Goal: Navigation & Orientation: Find specific page/section

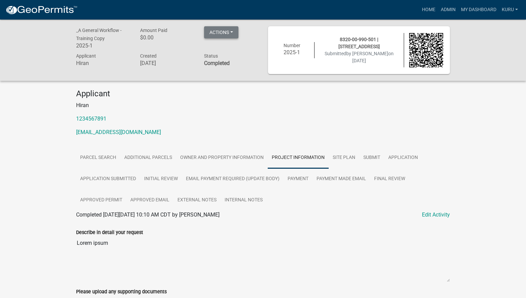
click at [232, 33] on button "Actions" at bounding box center [221, 32] width 34 height 12
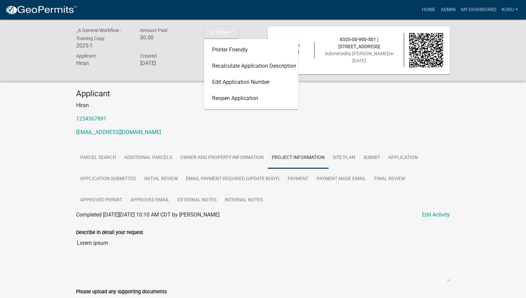
click at [438, 115] on p "1234567891" at bounding box center [262, 119] width 373 height 8
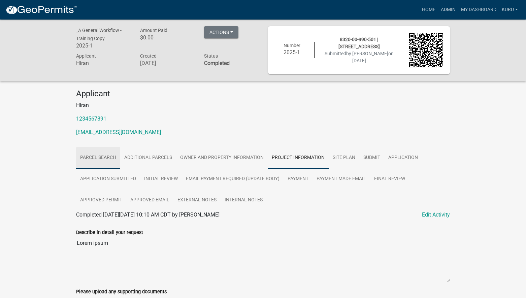
click at [90, 158] on link "Parcel search" at bounding box center [98, 158] width 44 height 22
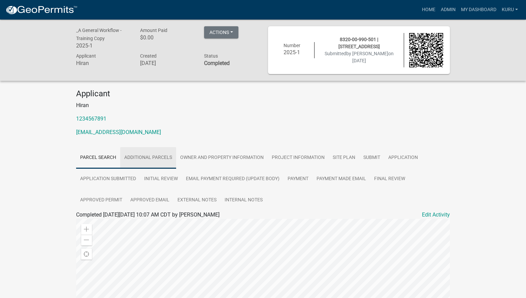
click at [132, 157] on link "Additional Parcels" at bounding box center [148, 158] width 56 height 22
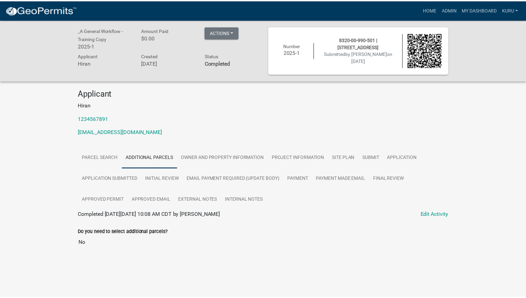
scroll to position [20, 0]
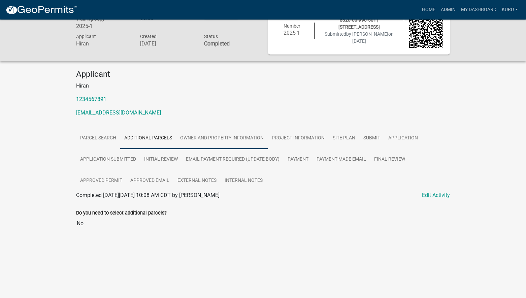
click at [186, 134] on link "Owner and Property Information" at bounding box center [222, 139] width 92 height 22
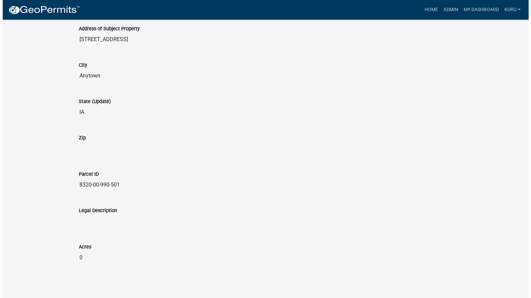
scroll to position [0, 0]
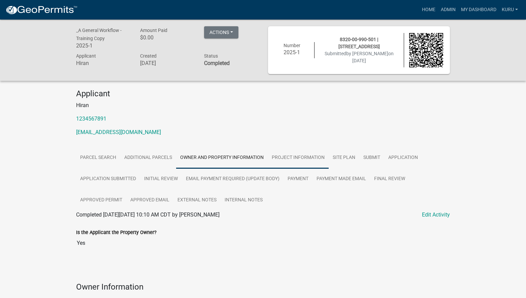
click at [280, 158] on link "Project Information" at bounding box center [297, 158] width 61 height 22
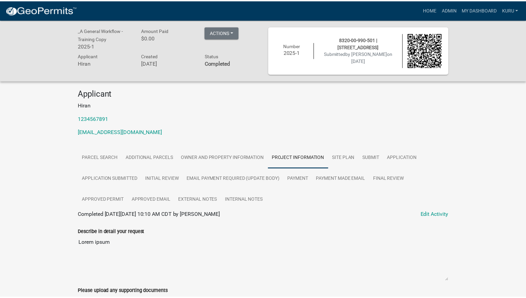
scroll to position [36, 0]
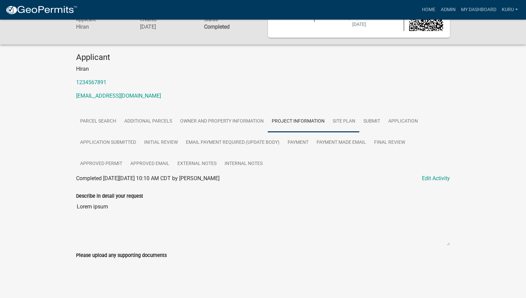
click at [341, 122] on link "Site Plan" at bounding box center [343, 122] width 31 height 22
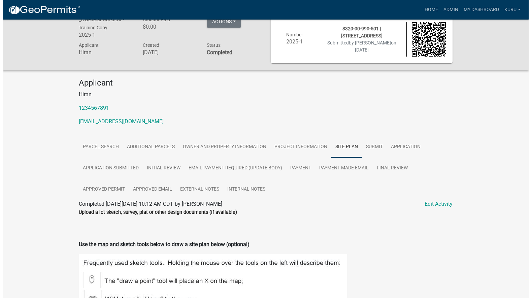
scroll to position [0, 0]
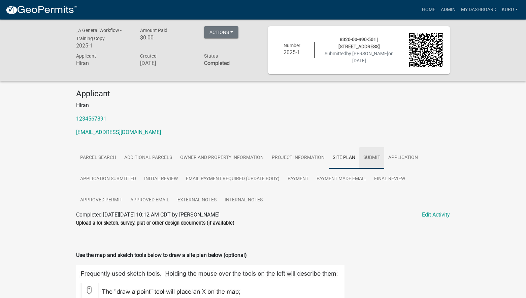
click at [371, 156] on link "Submit" at bounding box center [371, 158] width 25 height 22
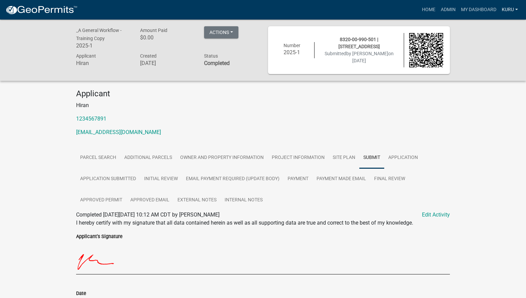
click at [506, 8] on link "Kuru" at bounding box center [510, 9] width 22 height 13
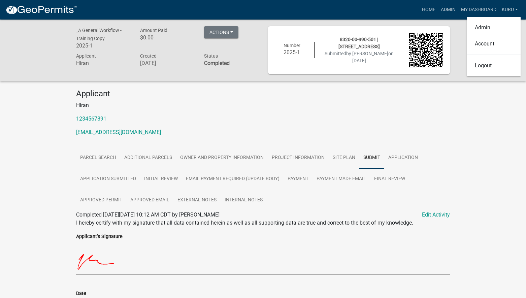
click at [459, 27] on div "_A General Workflow - Training Copy 2025-1 Amount Paid $0.00 Actions Printer Fr…" at bounding box center [263, 50] width 526 height 61
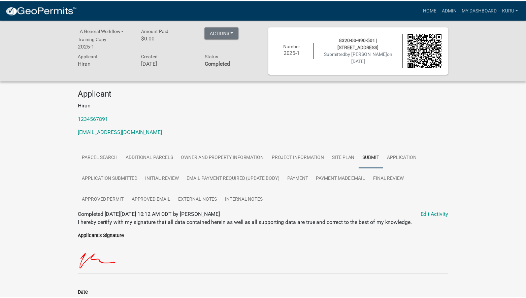
scroll to position [60, 0]
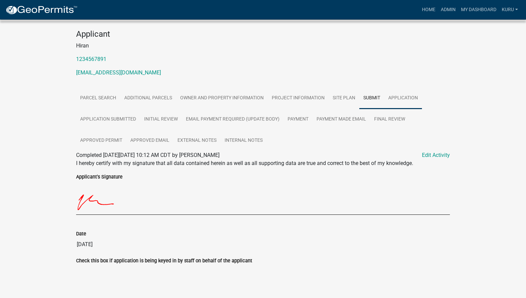
click at [397, 100] on link "Application" at bounding box center [403, 98] width 38 height 22
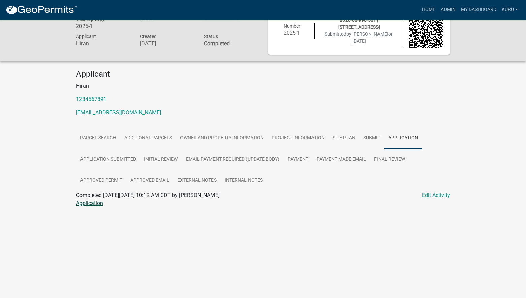
click at [95, 203] on link "Application" at bounding box center [89, 203] width 27 height 6
click at [123, 160] on link "Application Submitted" at bounding box center [108, 160] width 64 height 22
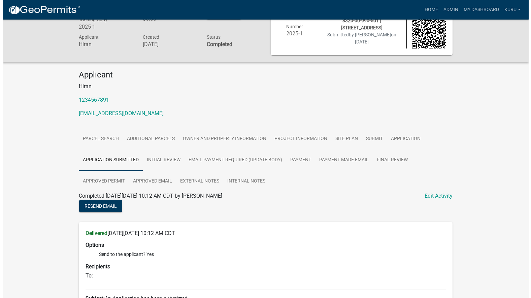
scroll to position [0, 0]
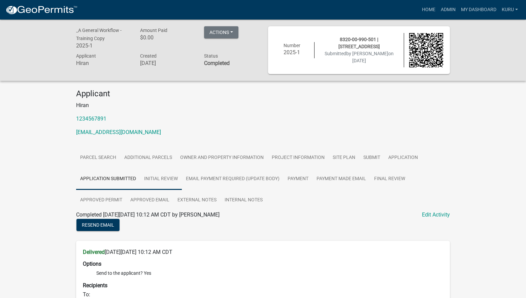
click at [173, 180] on link "Initial Review" at bounding box center [161, 179] width 42 height 22
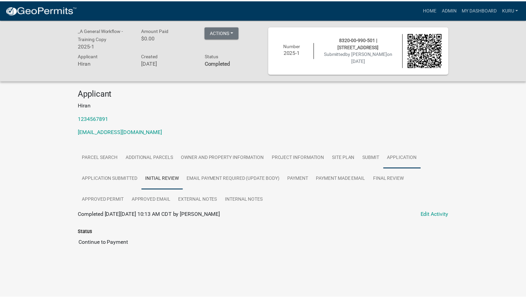
scroll to position [20, 0]
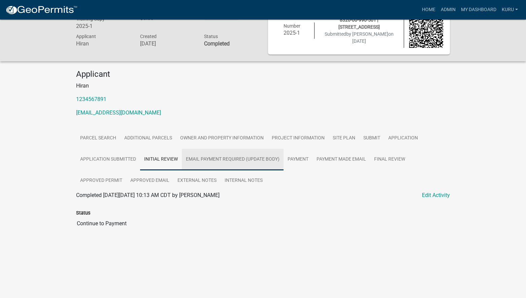
click at [246, 158] on link "Email Payment Required (update Body)" at bounding box center [233, 160] width 102 height 22
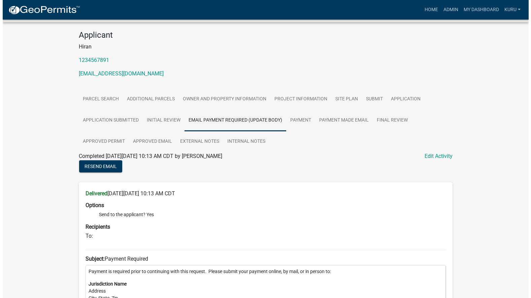
scroll to position [0, 0]
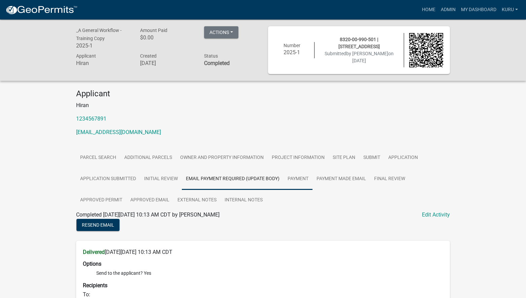
click at [300, 180] on link "Payment" at bounding box center [297, 179] width 29 height 22
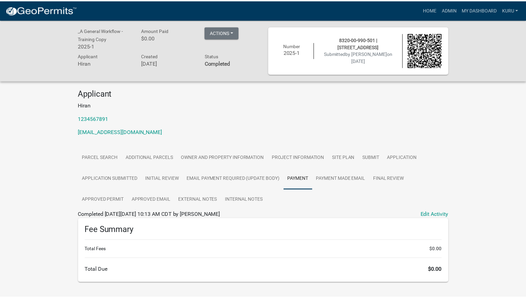
scroll to position [20, 0]
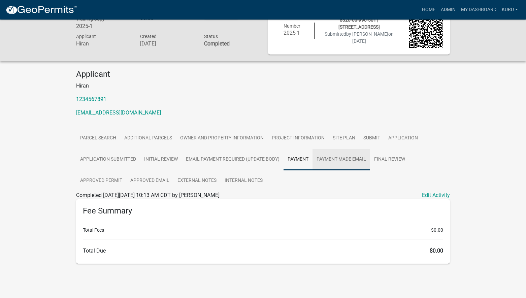
click at [329, 160] on link "Payment Made Email" at bounding box center [341, 160] width 58 height 22
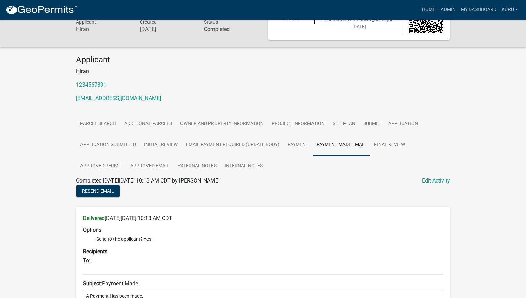
scroll to position [0, 0]
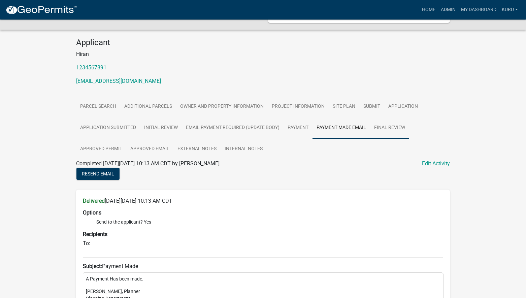
click at [380, 127] on link "Final Review" at bounding box center [389, 128] width 39 height 22
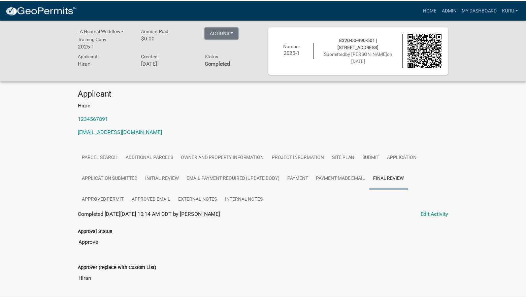
scroll to position [127, 0]
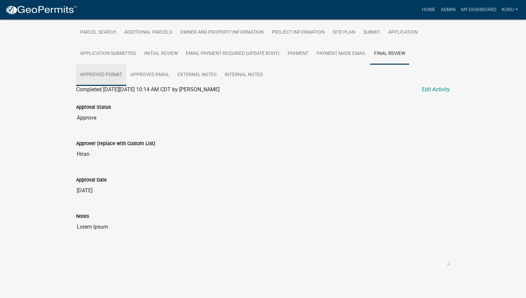
click at [103, 75] on link "Approved Permit" at bounding box center [101, 75] width 50 height 22
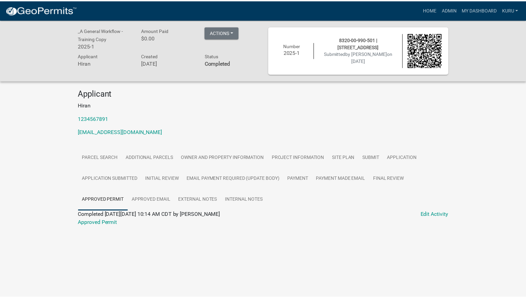
scroll to position [20, 0]
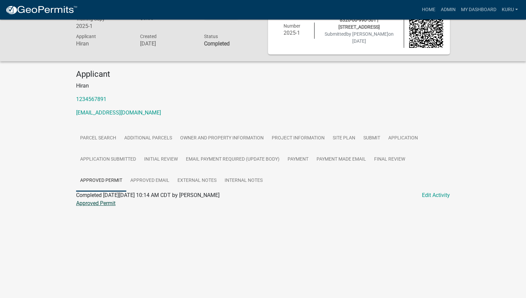
click at [106, 203] on link "Approved Permit" at bounding box center [95, 203] width 39 height 6
click at [156, 181] on link "Approved Email" at bounding box center [149, 181] width 47 height 22
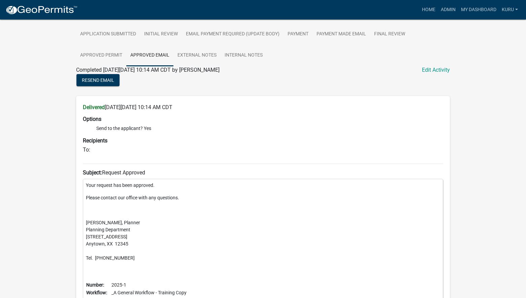
scroll to position [219, 0]
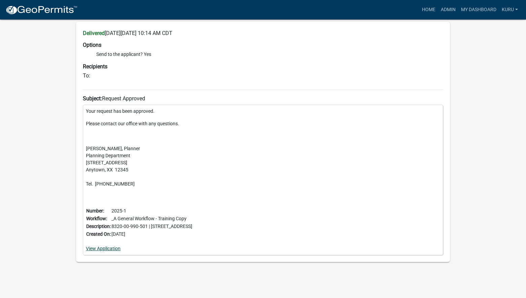
click at [112, 249] on link "View Application" at bounding box center [103, 248] width 35 height 5
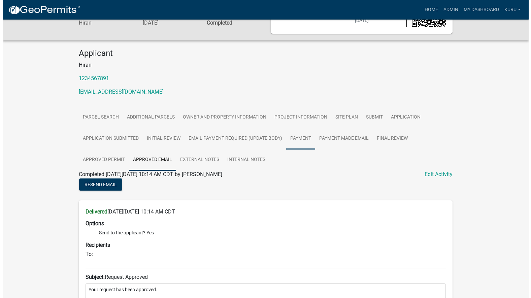
scroll to position [0, 0]
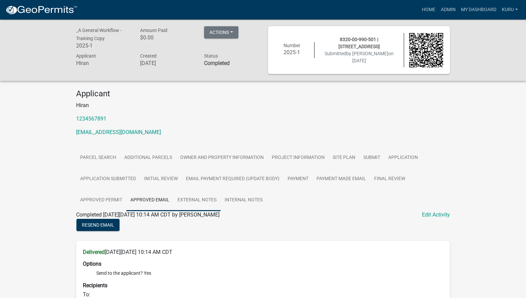
click at [200, 198] on link "External Notes" at bounding box center [196, 200] width 47 height 22
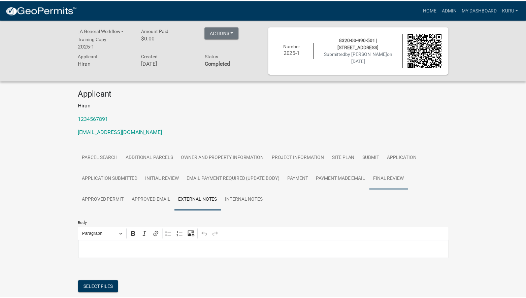
scroll to position [59, 0]
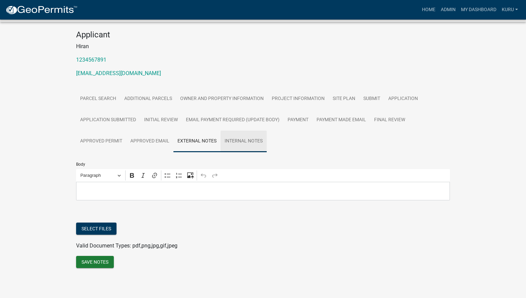
click at [251, 141] on link "Internal Notes" at bounding box center [243, 142] width 46 height 22
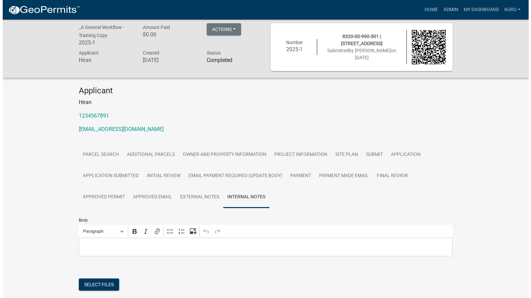
scroll to position [0, 0]
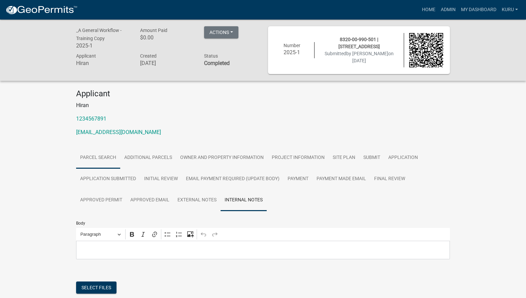
click at [87, 156] on link "Parcel search" at bounding box center [98, 158] width 44 height 22
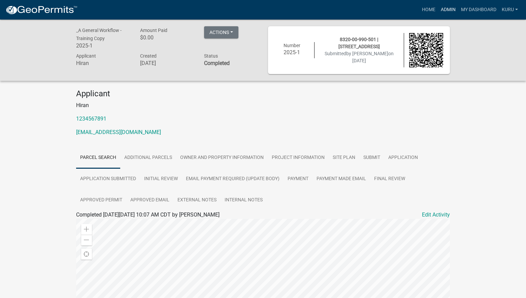
click at [442, 10] on link "Admin" at bounding box center [448, 9] width 20 height 13
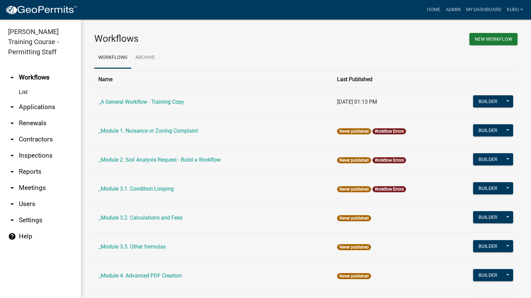
click at [12, 108] on icon "arrow_drop_down" at bounding box center [12, 107] width 8 height 8
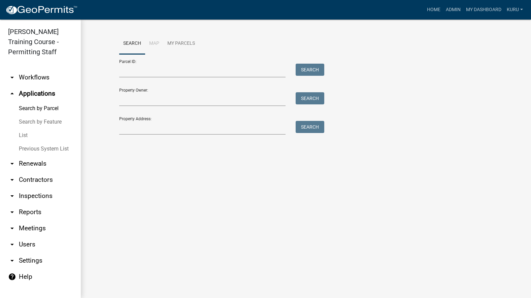
click at [11, 94] on icon "arrow_drop_up" at bounding box center [12, 93] width 8 height 8
click at [23, 121] on link "Search by Feature" at bounding box center [40, 121] width 81 height 13
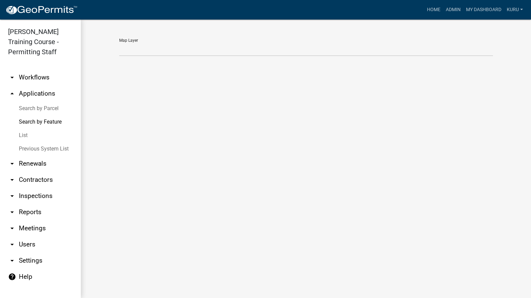
click at [24, 107] on link "Search by Parcel" at bounding box center [40, 108] width 81 height 13
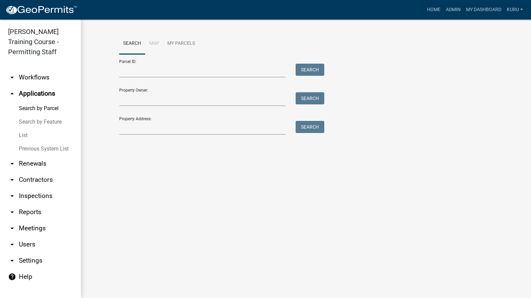
click at [25, 123] on link "Search by Feature" at bounding box center [40, 121] width 81 height 13
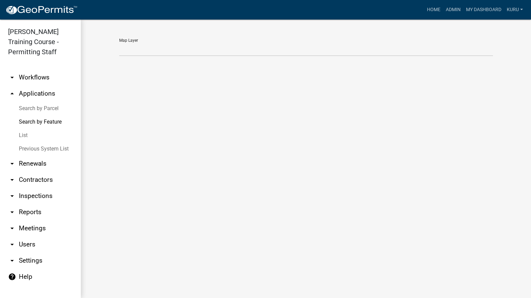
click at [22, 133] on link "List" at bounding box center [40, 135] width 81 height 13
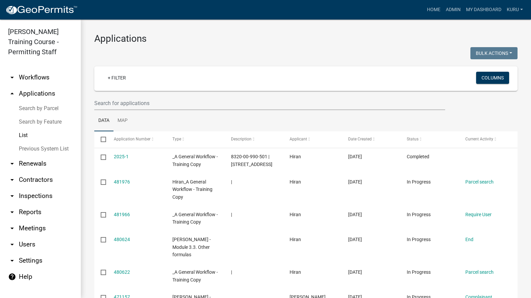
click at [13, 94] on icon "arrow_drop_up" at bounding box center [12, 93] width 8 height 8
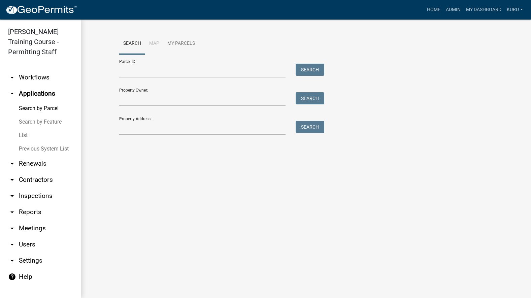
click at [13, 94] on icon "arrow_drop_up" at bounding box center [12, 93] width 8 height 8
click at [12, 76] on icon "arrow_drop_down" at bounding box center [12, 77] width 8 height 8
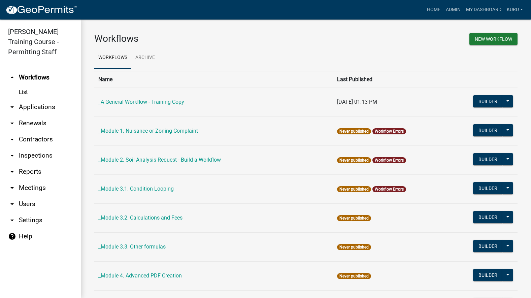
click at [12, 76] on icon "arrow_drop_up" at bounding box center [12, 77] width 8 height 8
click at [13, 79] on icon "arrow_drop_up" at bounding box center [12, 77] width 8 height 8
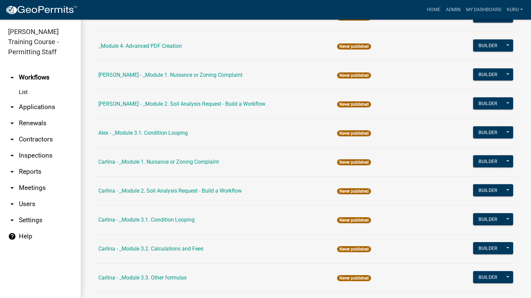
scroll to position [23, 0]
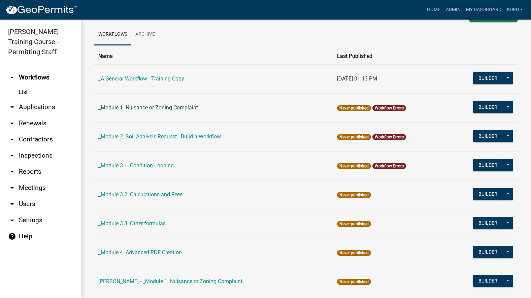
click at [177, 107] on link "_Module 1. Nuisance or Zoning Complaint" at bounding box center [148, 107] width 100 height 6
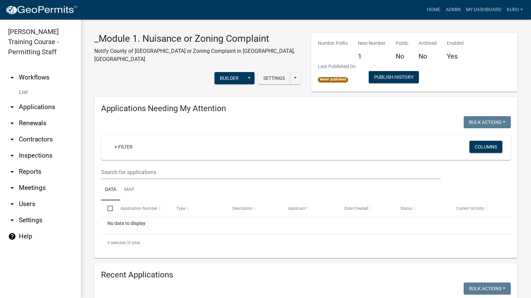
click at [26, 107] on link "arrow_drop_down Applications" at bounding box center [40, 107] width 81 height 16
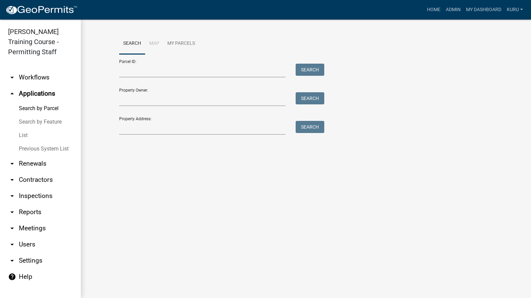
click at [24, 91] on link "arrow_drop_up Applications" at bounding box center [40, 93] width 81 height 16
click at [29, 78] on link "arrow_drop_down Workflows" at bounding box center [40, 77] width 81 height 16
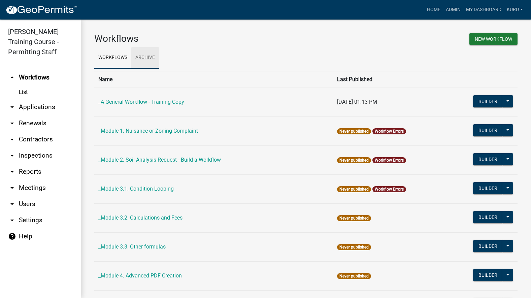
click at [138, 57] on link "Archive" at bounding box center [145, 58] width 28 height 22
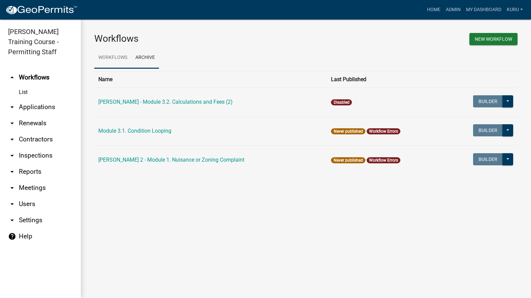
click at [102, 57] on link "Workflows" at bounding box center [112, 58] width 37 height 22
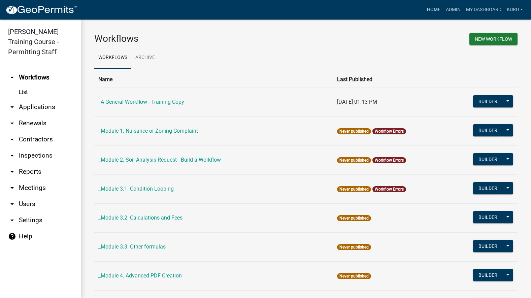
click at [432, 9] on link "Home" at bounding box center [433, 9] width 19 height 13
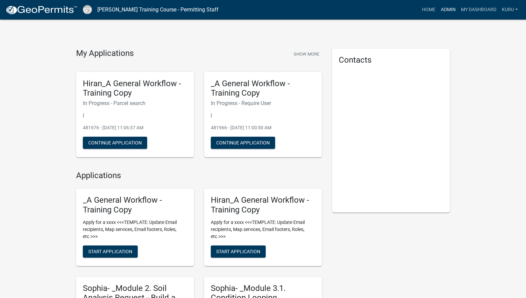
click at [442, 9] on link "Admin" at bounding box center [448, 9] width 20 height 13
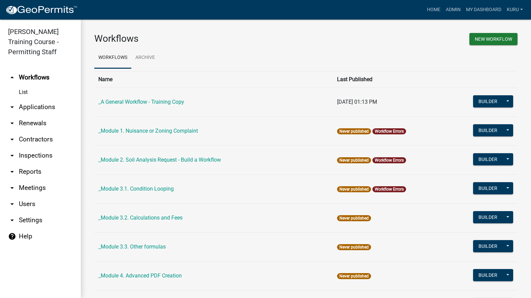
click at [23, 92] on link "List" at bounding box center [40, 91] width 81 height 13
click at [24, 92] on link "List" at bounding box center [40, 91] width 81 height 13
click at [27, 77] on link "arrow_drop_up Workflows" at bounding box center [40, 77] width 81 height 16
click at [23, 95] on link "List" at bounding box center [40, 91] width 81 height 13
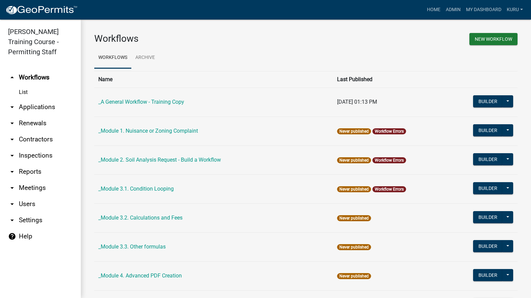
click at [24, 92] on link "List" at bounding box center [40, 91] width 81 height 13
click at [14, 79] on icon "arrow_drop_up" at bounding box center [12, 77] width 8 height 8
click at [12, 77] on icon "arrow_drop_up" at bounding box center [12, 77] width 8 height 8
click at [23, 76] on link "arrow_drop_up Workflows" at bounding box center [40, 77] width 81 height 16
click at [37, 78] on link "arrow_drop_up Workflows" at bounding box center [40, 77] width 81 height 16
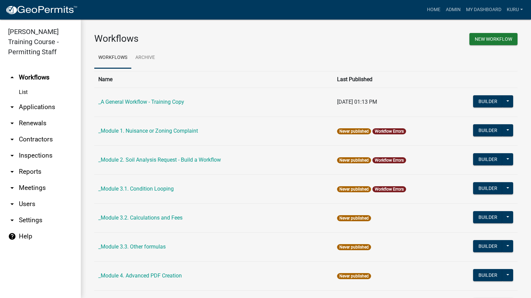
click at [21, 95] on link "List" at bounding box center [40, 91] width 81 height 13
click at [22, 94] on link "List" at bounding box center [40, 91] width 81 height 13
click at [21, 92] on link "List" at bounding box center [40, 91] width 81 height 13
click at [21, 91] on link "List" at bounding box center [40, 91] width 81 height 13
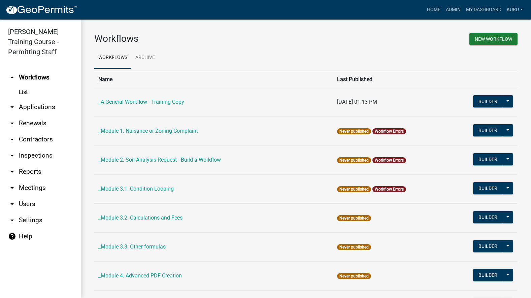
click at [22, 94] on link "List" at bounding box center [40, 91] width 81 height 13
click at [22, 93] on link "List" at bounding box center [40, 91] width 81 height 13
click at [20, 106] on link "arrow_drop_down Applications" at bounding box center [40, 107] width 81 height 16
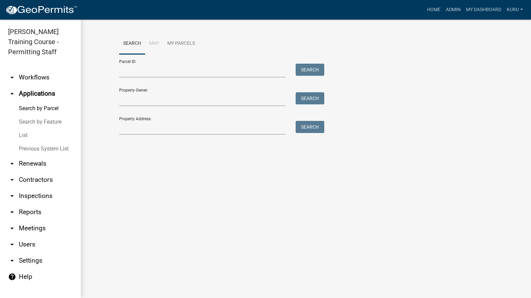
click at [24, 77] on link "arrow_drop_down Workflows" at bounding box center [40, 77] width 81 height 16
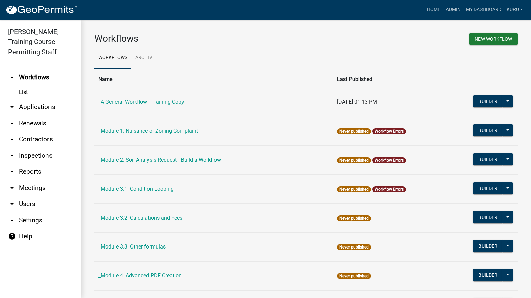
click at [24, 92] on link "List" at bounding box center [40, 91] width 81 height 13
click at [27, 107] on link "arrow_drop_down Applications" at bounding box center [40, 107] width 81 height 16
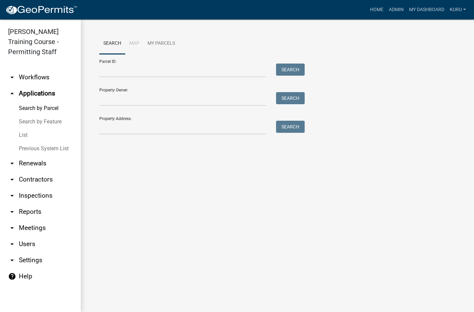
click at [56, 122] on link "Search by Feature" at bounding box center [40, 121] width 81 height 13
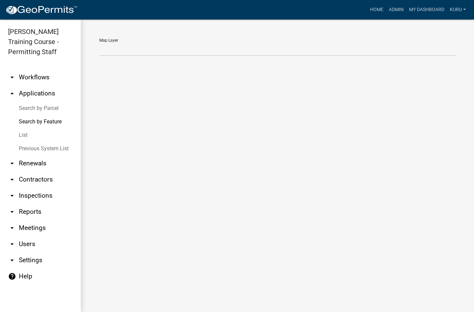
click at [23, 134] on link "List" at bounding box center [40, 135] width 81 height 13
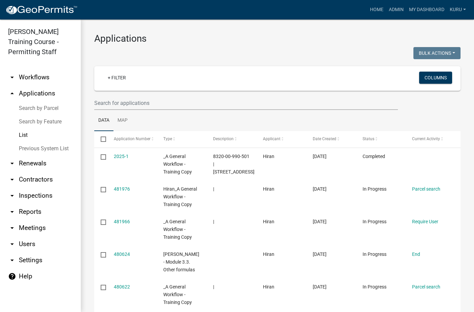
scroll to position [72, 0]
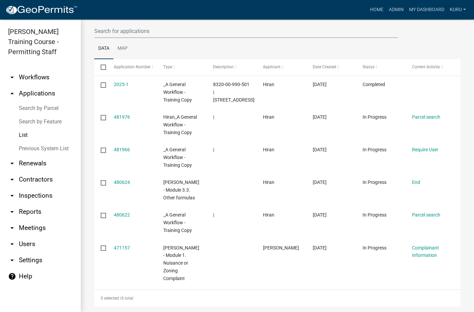
click at [26, 150] on link "Previous System List" at bounding box center [40, 148] width 81 height 13
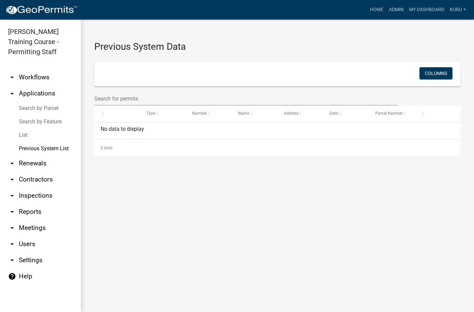
click at [22, 164] on link "arrow_drop_down Renewals" at bounding box center [40, 163] width 81 height 16
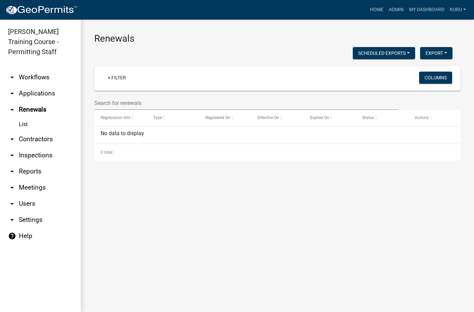
click at [24, 123] on link "List" at bounding box center [40, 124] width 81 height 13
click at [407, 53] on button "Scheduled Exports" at bounding box center [384, 53] width 62 height 12
click at [445, 53] on button "Export" at bounding box center [436, 53] width 32 height 12
click at [456, 105] on div at bounding box center [277, 103] width 376 height 14
click at [439, 76] on button "Columns" at bounding box center [435, 78] width 33 height 12
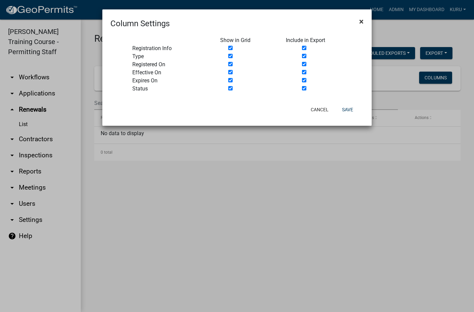
click at [362, 22] on span "×" at bounding box center [361, 21] width 4 height 9
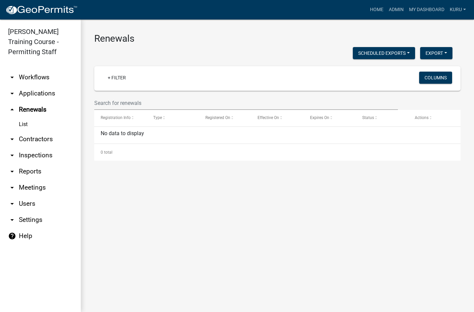
click at [25, 140] on link "arrow_drop_down Contractors" at bounding box center [40, 139] width 81 height 16
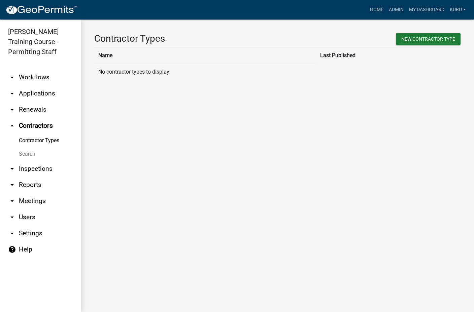
click at [25, 140] on link "Contractor Types" at bounding box center [40, 140] width 81 height 13
click at [446, 39] on button "New Contractor Type" at bounding box center [428, 39] width 65 height 12
click at [26, 153] on link "Search" at bounding box center [40, 153] width 81 height 13
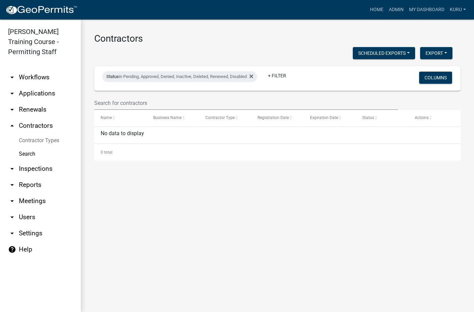
click at [30, 154] on link "Search" at bounding box center [40, 153] width 81 height 13
click at [25, 169] on link "arrow_drop_down Inspections" at bounding box center [40, 169] width 81 height 16
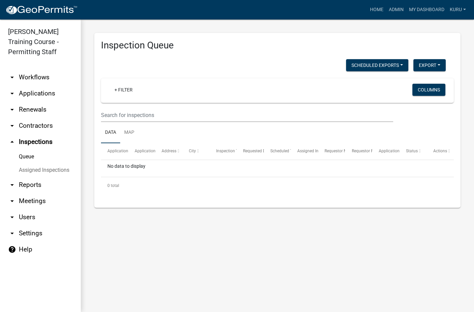
click at [25, 155] on link "Queue" at bounding box center [40, 156] width 81 height 13
click at [21, 169] on link "Assigned Inspections" at bounding box center [40, 170] width 81 height 13
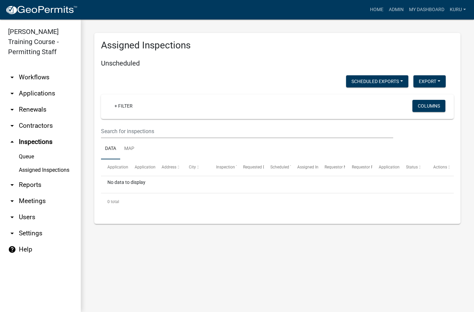
click at [22, 186] on link "arrow_drop_down Reports" at bounding box center [40, 185] width 81 height 16
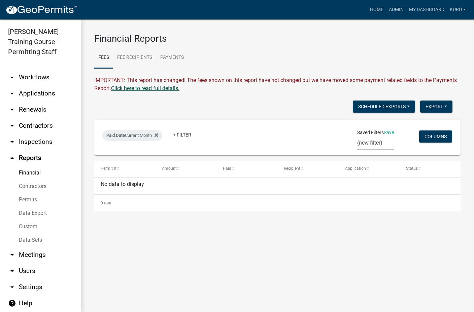
click at [170, 90] on link "Click here to read full details." at bounding box center [145, 88] width 68 height 6
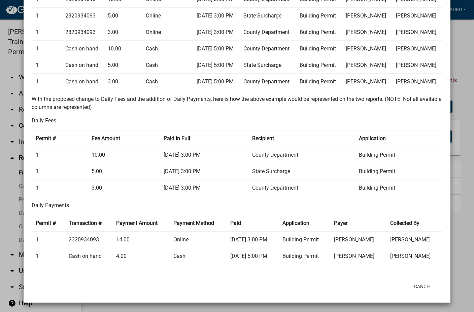
scroll to position [847, 0]
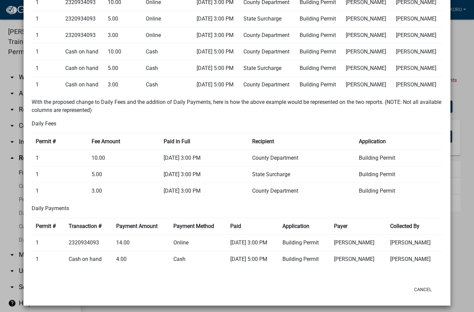
click at [455, 22] on ngb-modal-window "Upcoming Changes to Daily Fees Report × The only option the user currently has …" at bounding box center [237, 156] width 474 height 312
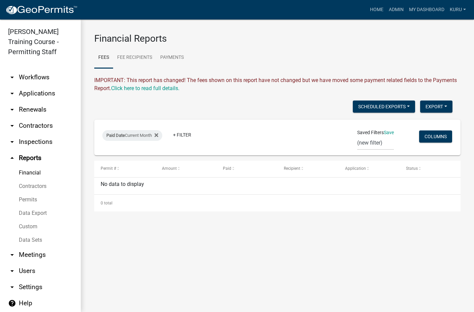
scroll to position [2, 0]
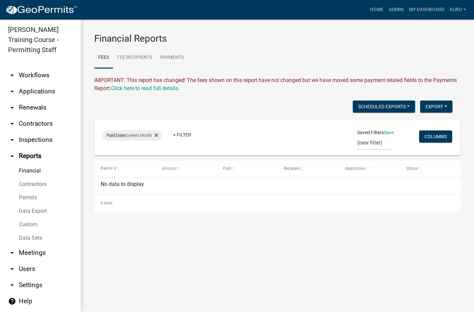
click at [37, 185] on link "Contractors" at bounding box center [40, 184] width 81 height 13
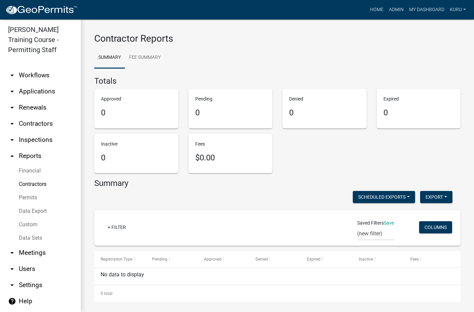
scroll to position [3, 0]
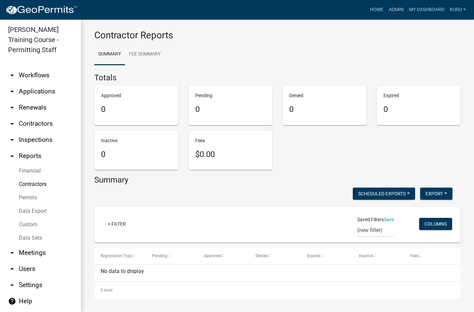
click at [23, 197] on link "Permits" at bounding box center [40, 197] width 81 height 13
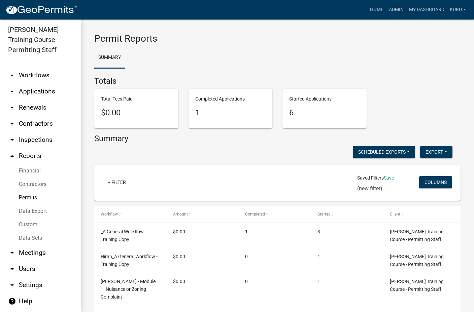
scroll to position [44, 0]
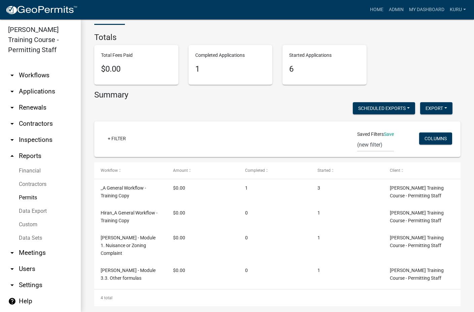
click at [19, 210] on link "Data Export" at bounding box center [40, 211] width 81 height 13
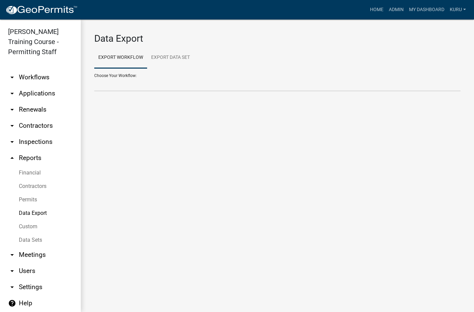
scroll to position [2, 0]
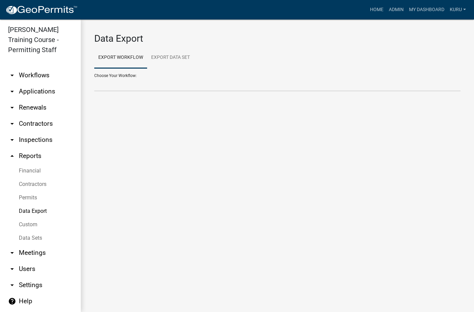
click at [24, 224] on link "Custom" at bounding box center [40, 224] width 81 height 13
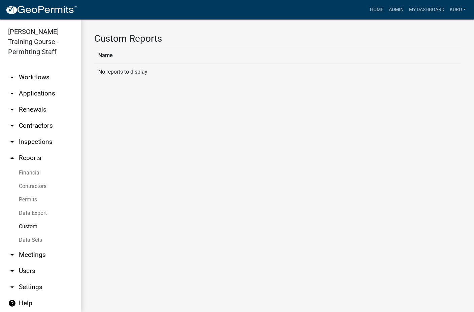
scroll to position [2, 0]
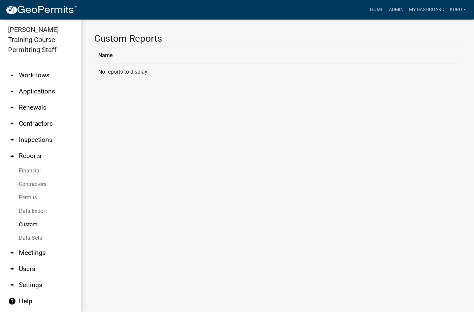
click at [241, 129] on main "Custom Reports Name No reports to display" at bounding box center [277, 166] width 393 height 293
click at [19, 240] on link "Data Sets" at bounding box center [40, 237] width 81 height 13
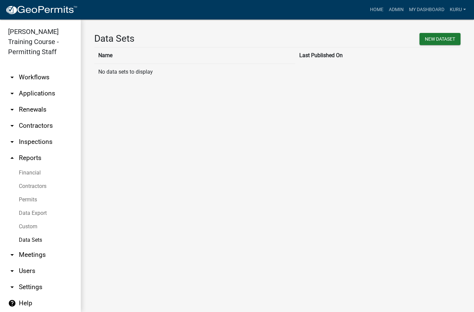
scroll to position [2, 0]
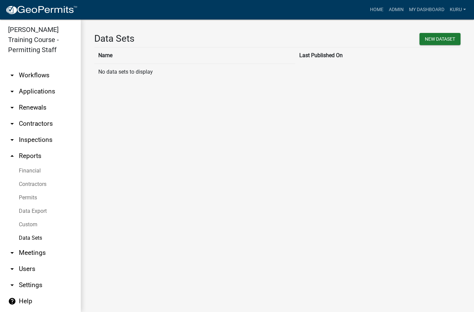
click at [21, 253] on link "arrow_drop_down Meetings" at bounding box center [40, 253] width 81 height 16
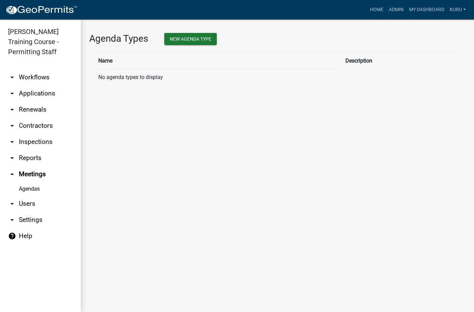
click at [31, 191] on link "Agendas" at bounding box center [40, 188] width 81 height 13
click at [22, 203] on link "arrow_drop_down Users" at bounding box center [40, 204] width 81 height 16
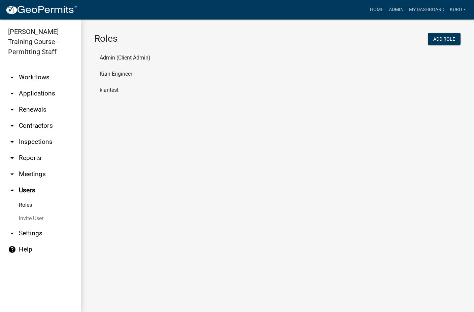
click at [27, 219] on link "Invite User" at bounding box center [40, 218] width 81 height 13
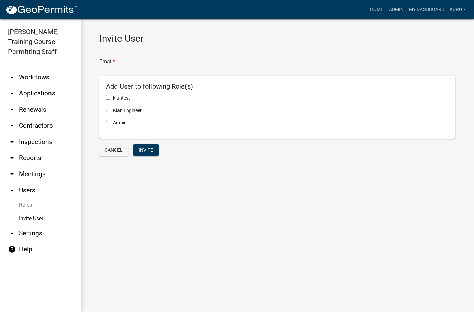
click at [31, 232] on link "arrow_drop_down Settings" at bounding box center [40, 233] width 81 height 16
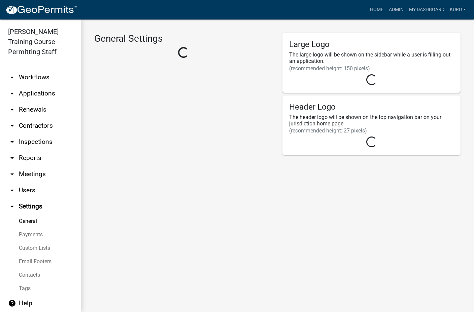
select select "IA"
select select "Central Standard Time"
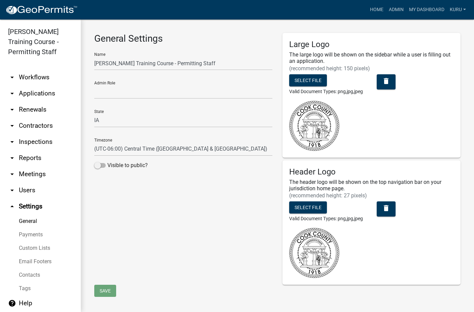
scroll to position [6, 0]
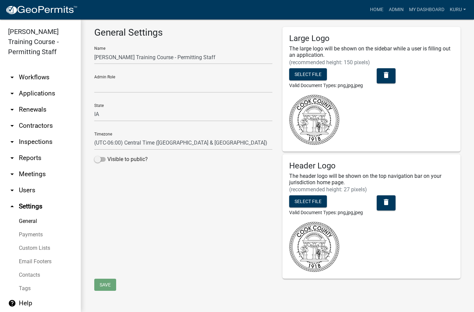
click at [24, 235] on link "Payments" at bounding box center [40, 234] width 81 height 13
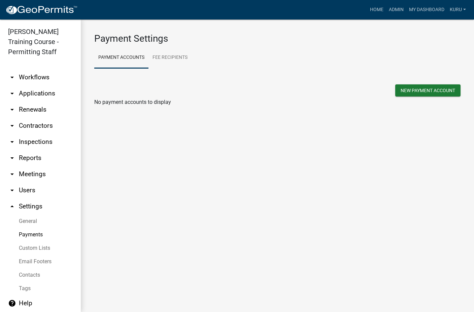
scroll to position [2, 0]
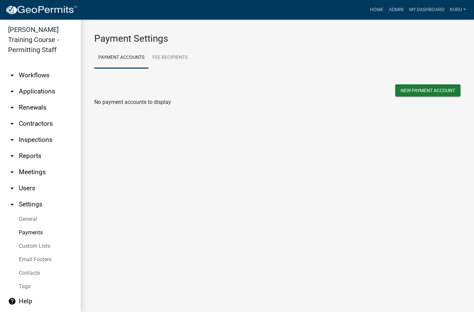
click at [23, 246] on link "Custom Lists" at bounding box center [40, 246] width 81 height 13
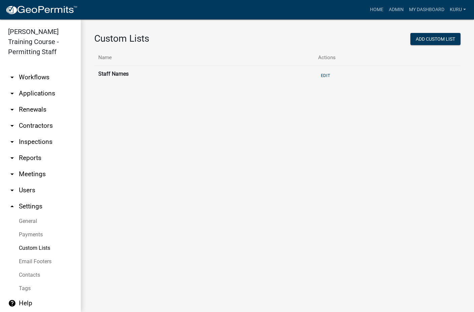
scroll to position [2, 0]
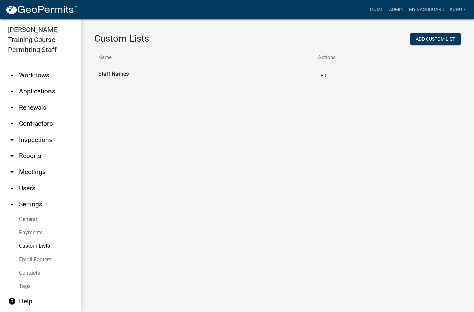
click at [25, 260] on link "Email Footers" at bounding box center [40, 259] width 81 height 13
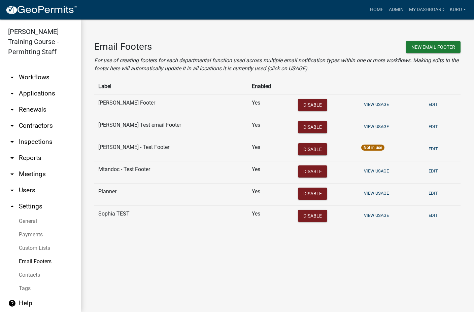
scroll to position [2, 0]
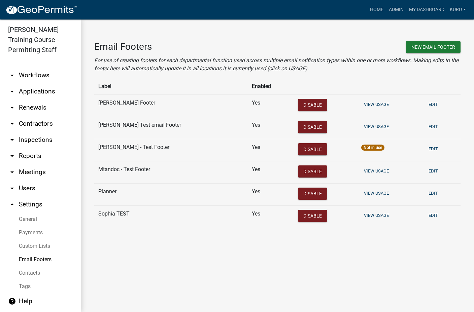
click at [22, 272] on link "Contacts" at bounding box center [40, 272] width 81 height 13
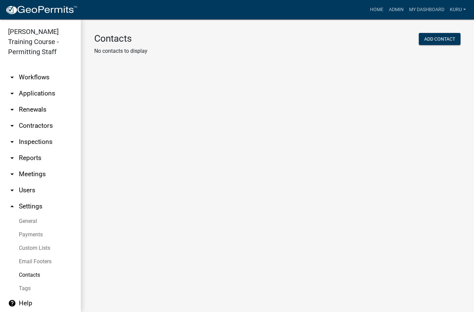
scroll to position [2, 0]
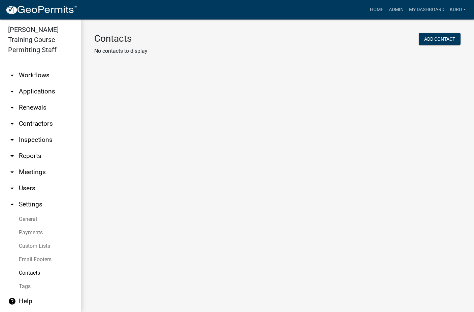
click at [23, 287] on link "Tags" at bounding box center [40, 286] width 81 height 13
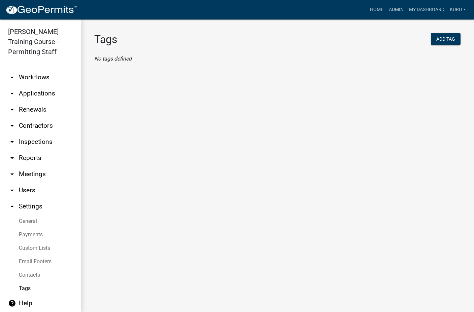
scroll to position [2, 0]
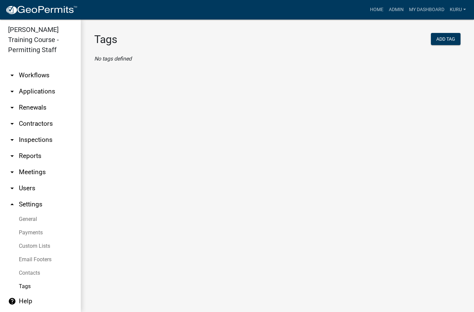
click at [186, 223] on main "Tags Add Tag No tags defined" at bounding box center [277, 166] width 393 height 293
click at [22, 297] on link "help Help" at bounding box center [40, 301] width 81 height 16
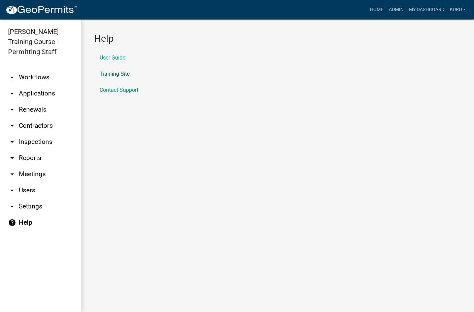
click at [102, 72] on link "Training Site" at bounding box center [115, 73] width 30 height 5
click at [20, 78] on link "arrow_drop_down Workflows" at bounding box center [40, 77] width 81 height 16
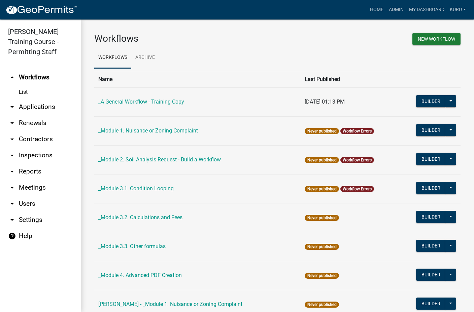
click at [34, 106] on link "arrow_drop_down Applications" at bounding box center [40, 107] width 81 height 16
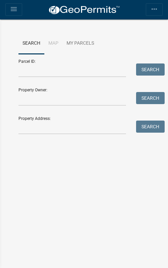
click at [13, 9] on icon "menu" at bounding box center [14, 9] width 8 height 8
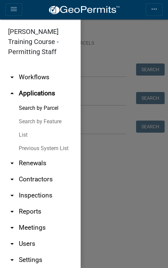
click at [13, 8] on icon "menu" at bounding box center [14, 9] width 8 height 8
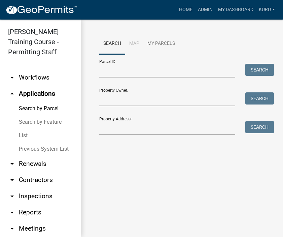
click at [13, 94] on icon "arrow_drop_up" at bounding box center [12, 93] width 8 height 8
click at [27, 93] on link "arrow_drop_up Applications" at bounding box center [40, 93] width 81 height 16
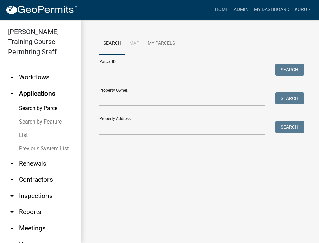
click at [29, 91] on link "arrow_drop_up Applications" at bounding box center [40, 93] width 81 height 16
click at [29, 76] on link "arrow_drop_down Workflows" at bounding box center [40, 77] width 81 height 16
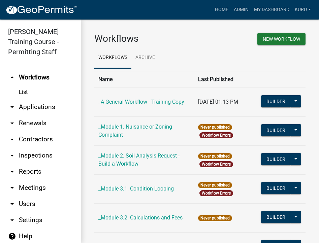
click at [25, 109] on link "arrow_drop_down Applications" at bounding box center [40, 107] width 81 height 16
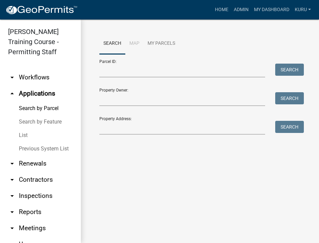
click at [25, 165] on link "arrow_drop_down Renewals" at bounding box center [40, 163] width 81 height 16
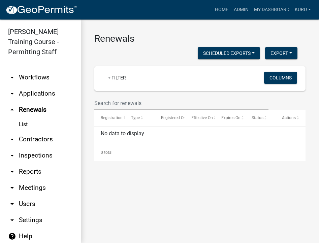
click at [33, 94] on link "arrow_drop_down Applications" at bounding box center [40, 93] width 81 height 16
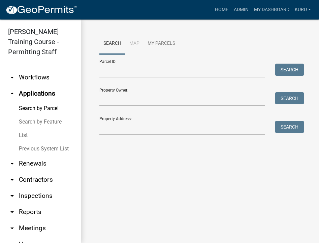
click at [25, 163] on link "arrow_drop_down Renewals" at bounding box center [40, 163] width 81 height 16
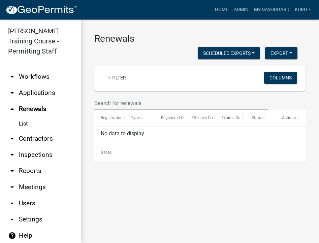
scroll to position [1, 0]
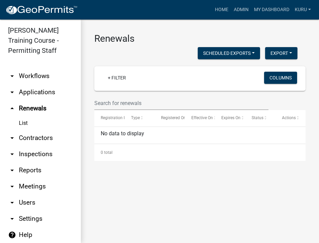
click at [43, 141] on link "arrow_drop_down Contractors" at bounding box center [40, 138] width 81 height 16
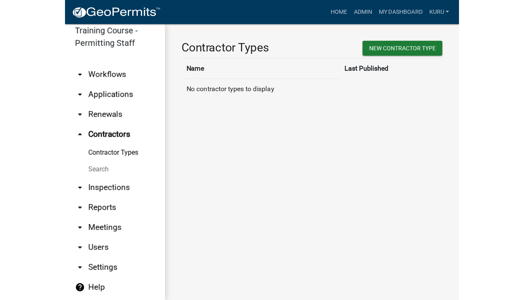
scroll to position [17, 0]
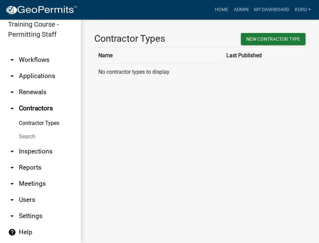
click at [33, 153] on link "arrow_drop_down Inspections" at bounding box center [40, 151] width 81 height 16
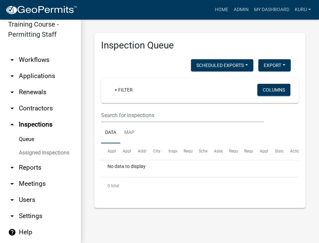
click at [24, 140] on link "Queue" at bounding box center [40, 139] width 81 height 13
click at [24, 151] on link "Assigned Inspections" at bounding box center [40, 152] width 81 height 13
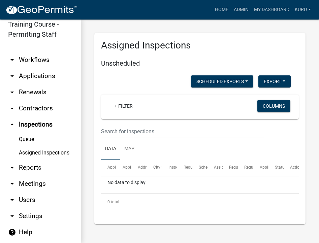
click at [26, 125] on link "arrow_drop_up Inspections" at bounding box center [40, 124] width 81 height 16
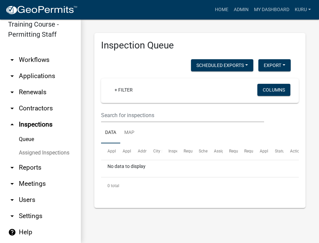
click at [28, 170] on link "arrow_drop_down Reports" at bounding box center [40, 167] width 81 height 16
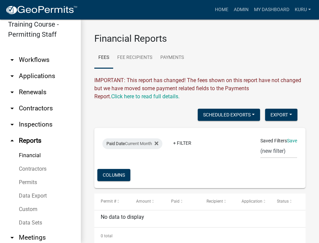
click at [33, 170] on link "Contractors" at bounding box center [40, 168] width 81 height 13
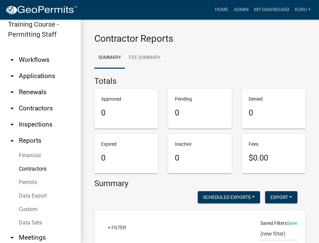
click at [28, 166] on link "Contractors" at bounding box center [40, 168] width 81 height 13
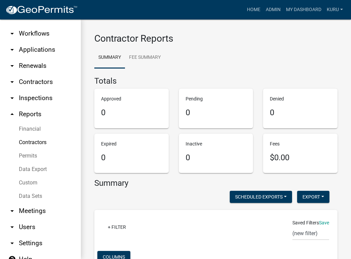
scroll to position [45, 0]
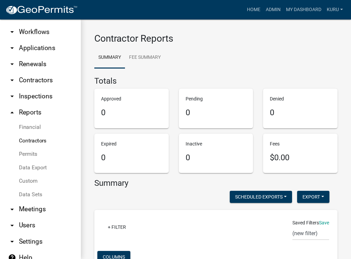
click at [32, 211] on link "arrow_drop_down Meetings" at bounding box center [40, 210] width 81 height 16
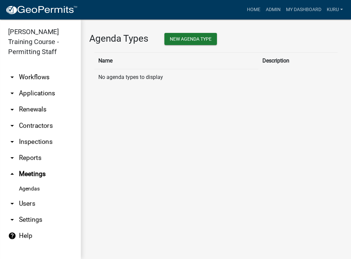
drag, startPoint x: 27, startPoint y: 203, endPoint x: 39, endPoint y: 203, distance: 12.1
click at [27, 203] on link "arrow_drop_down Users" at bounding box center [40, 204] width 81 height 16
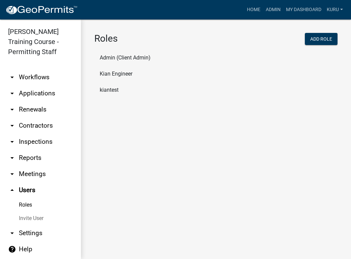
scroll to position [1, 0]
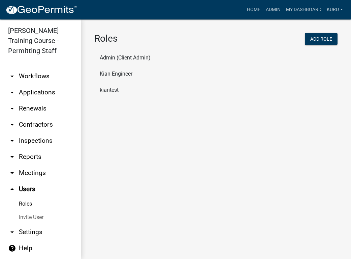
drag, startPoint x: 33, startPoint y: 232, endPoint x: 39, endPoint y: 226, distance: 8.8
click at [33, 232] on link "arrow_drop_down Settings" at bounding box center [40, 232] width 81 height 16
select select "IA"
select select "Central Standard Time"
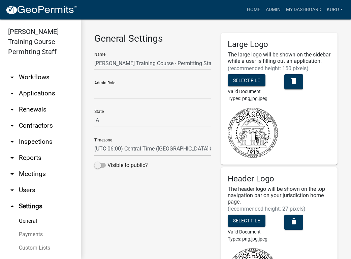
click at [28, 90] on link "arrow_drop_down Applications" at bounding box center [40, 93] width 81 height 16
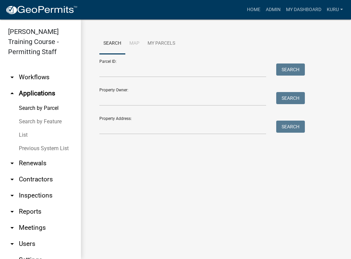
click at [22, 134] on link "List" at bounding box center [40, 135] width 81 height 13
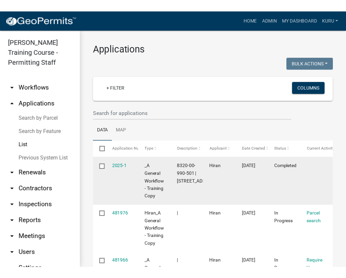
scroll to position [1, 0]
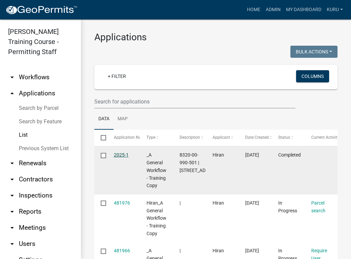
click at [114, 154] on link "2025-1" at bounding box center [121, 154] width 15 height 5
